Goal: Information Seeking & Learning: Learn about a topic

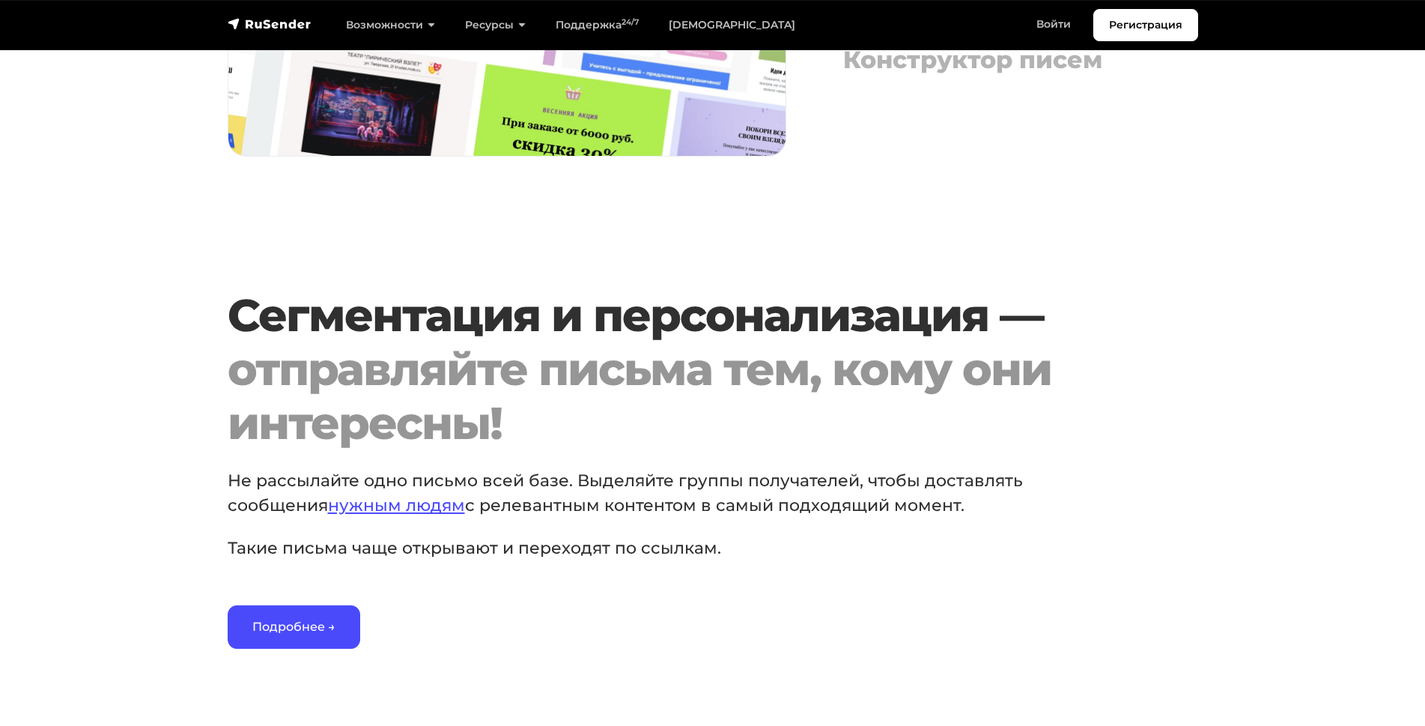
scroll to position [2019, 0]
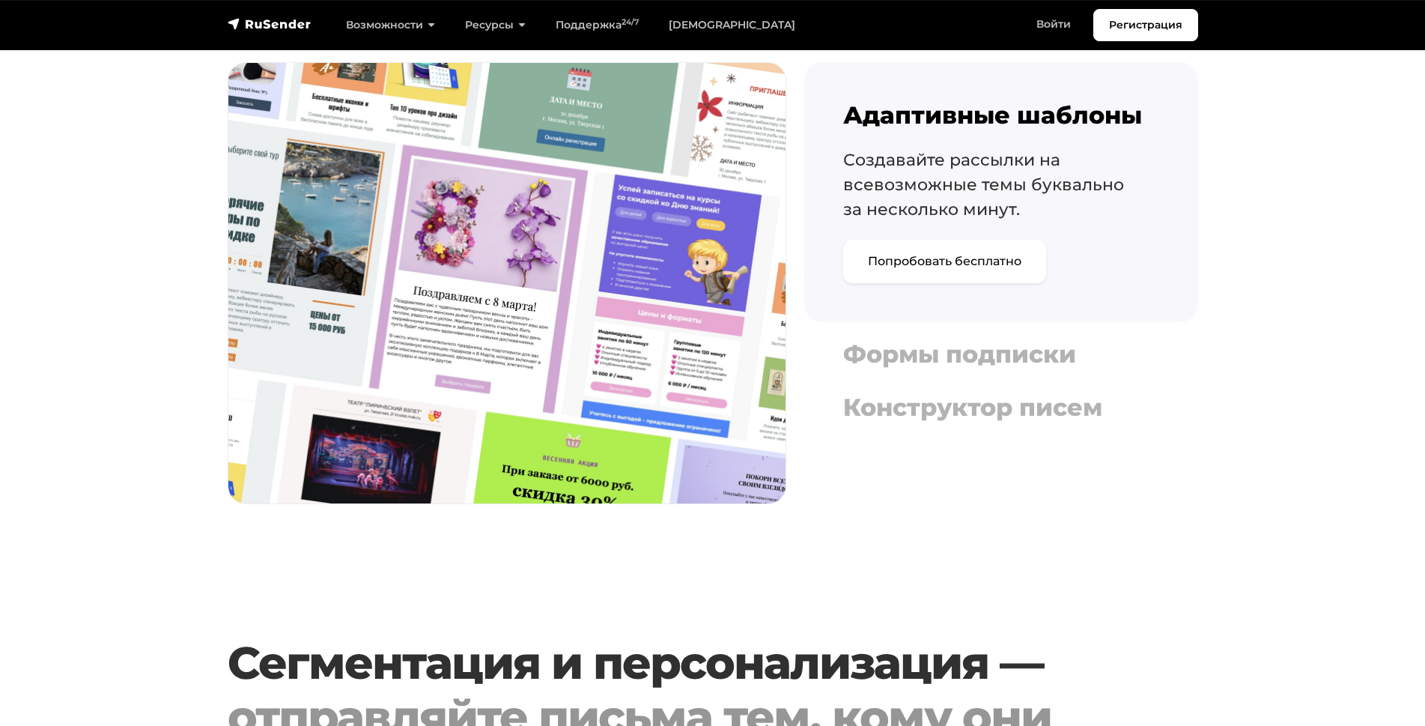
scroll to position [1695, 0]
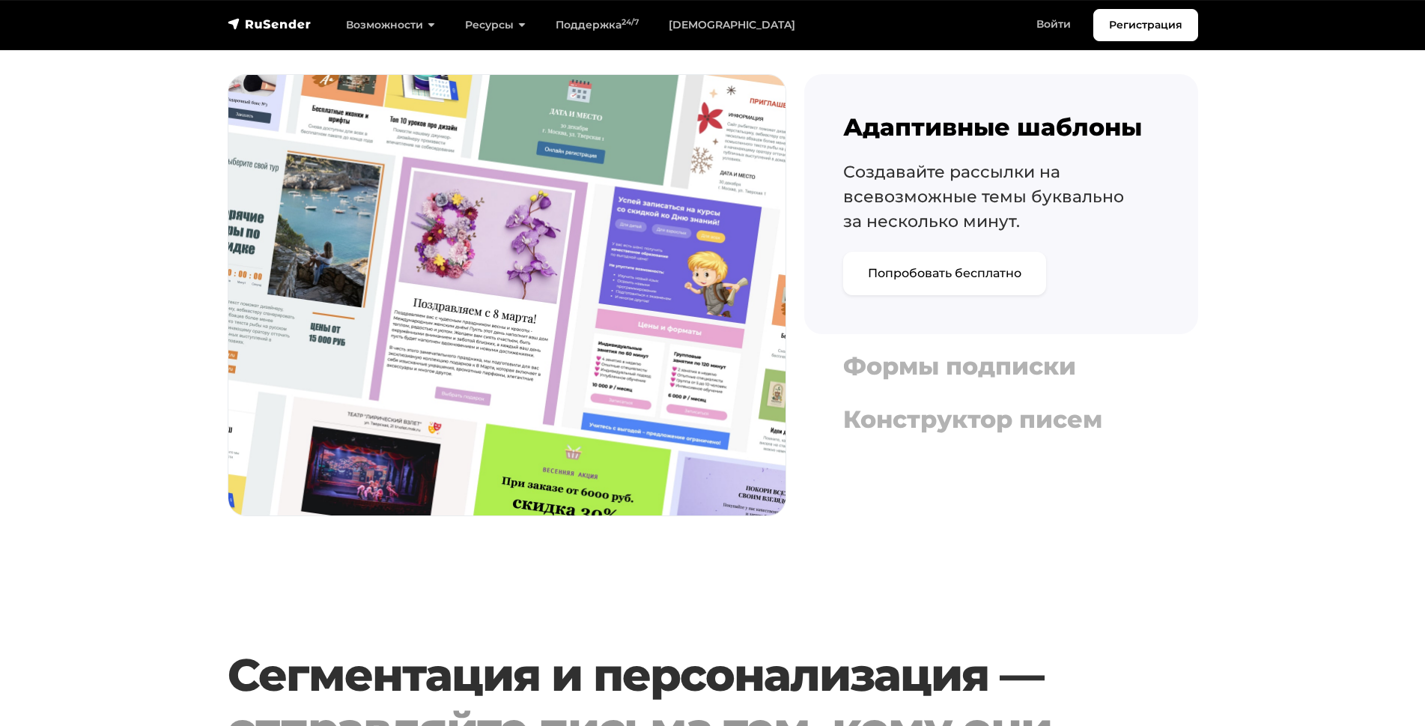
click at [901, 392] on div "Адаптивные шаблоны Создавайте рассылки на всевозможные темы буквально за нескол…" at bounding box center [1001, 256] width 394 height 365
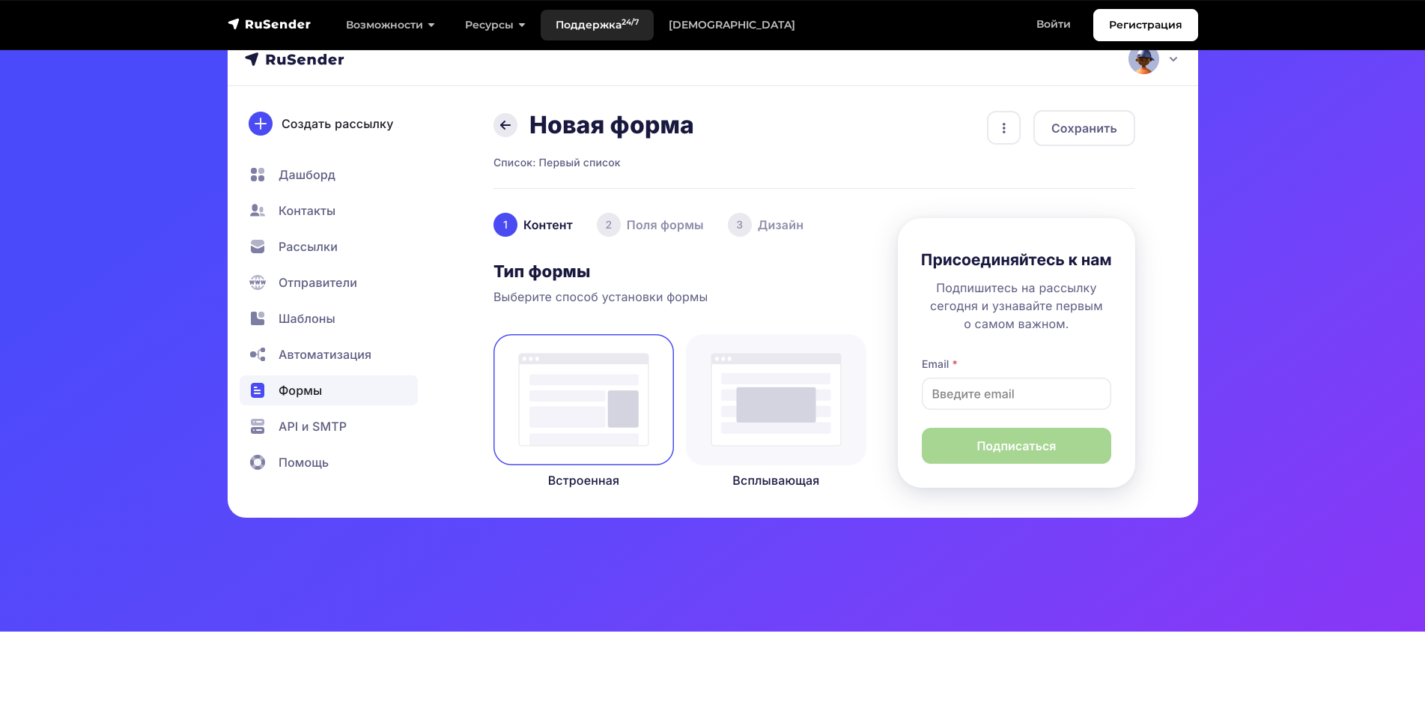
scroll to position [415, 0]
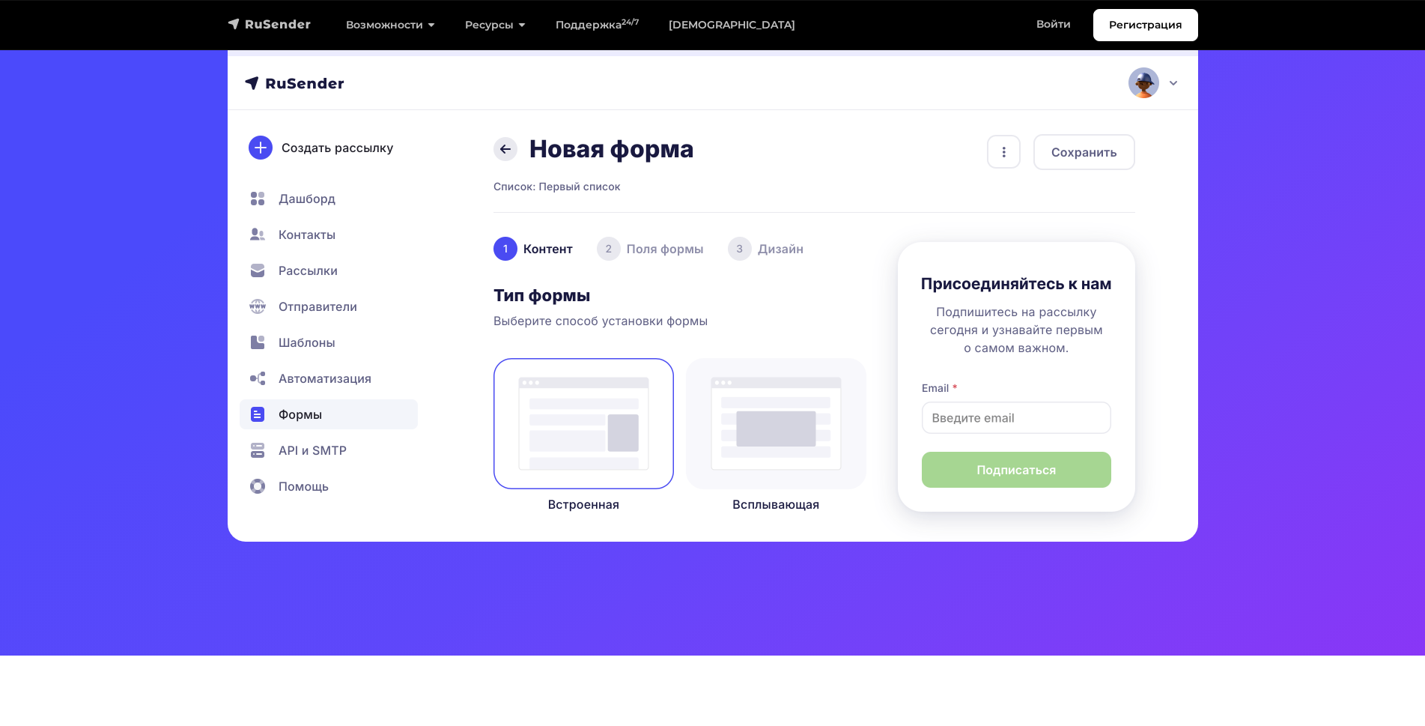
click at [253, 17] on img "navbar" at bounding box center [270, 23] width 84 height 15
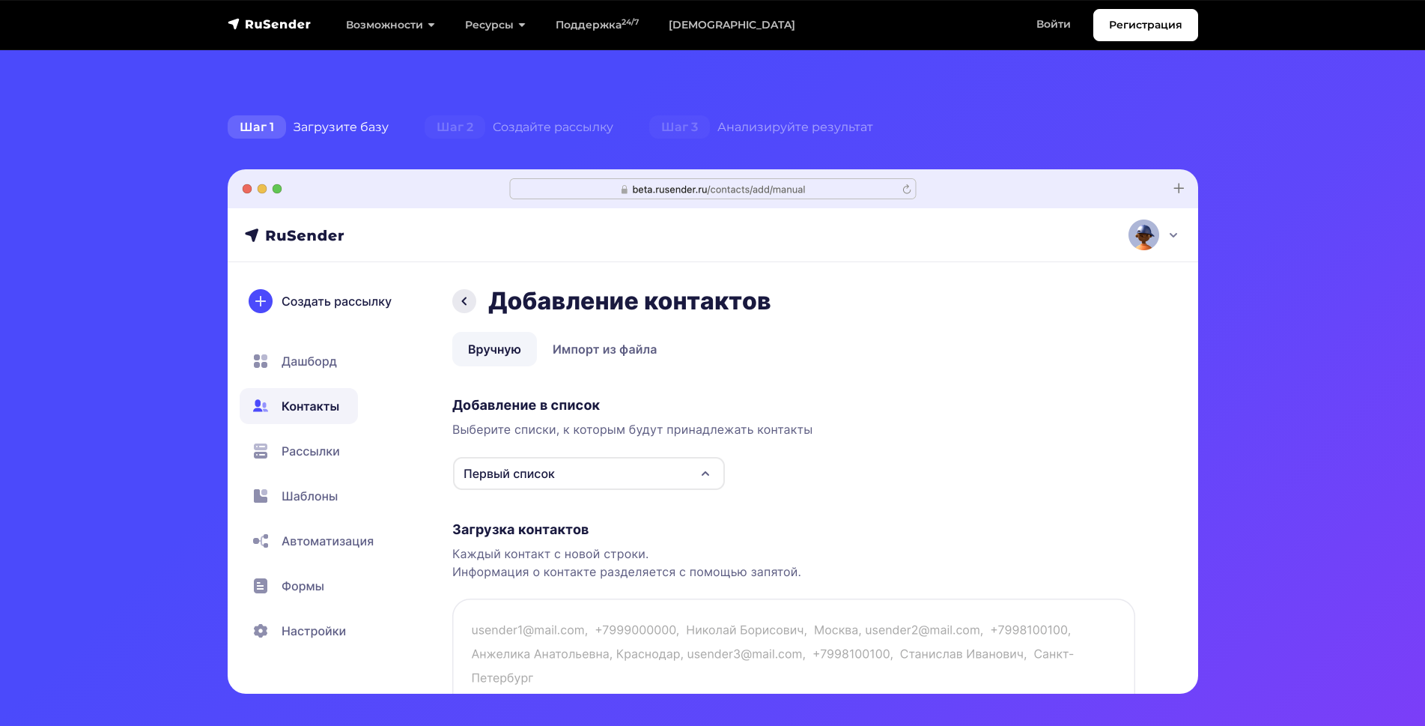
scroll to position [294, 0]
